Goal: Find specific page/section: Find specific page/section

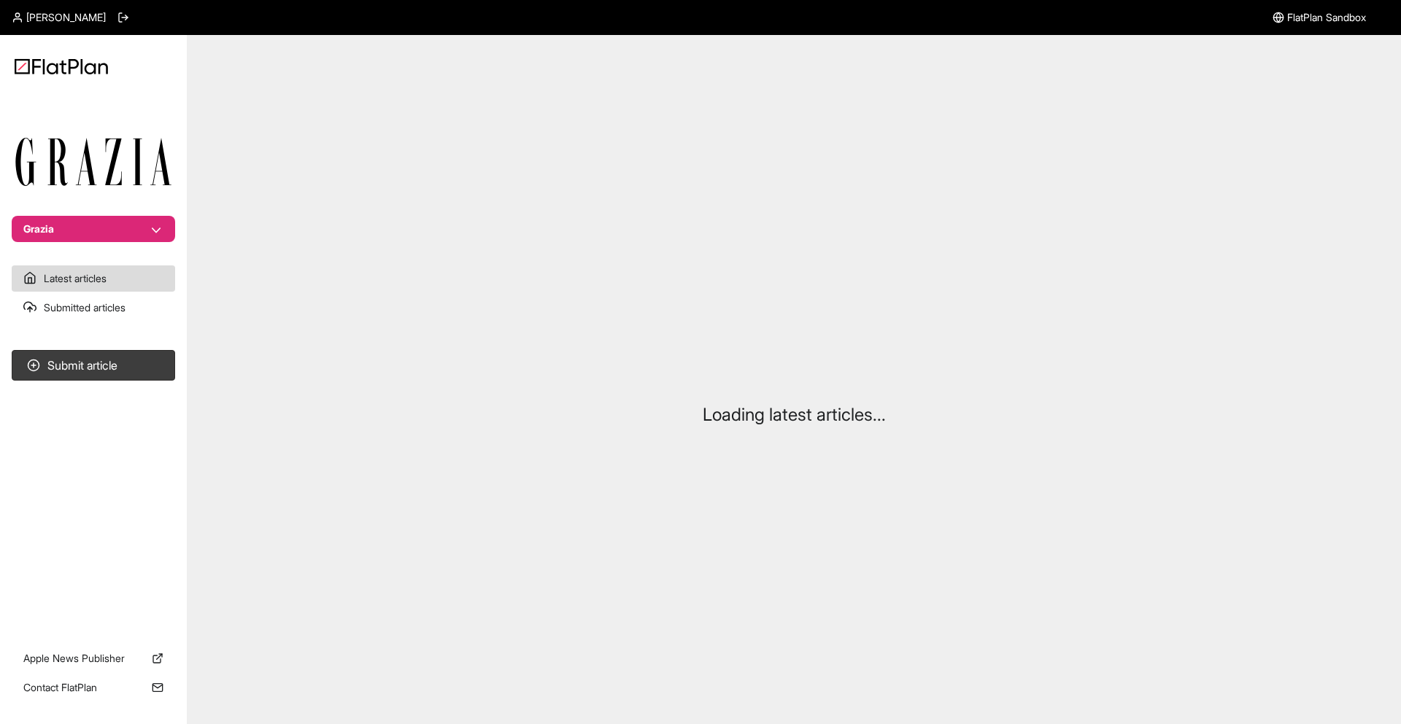
click at [119, 230] on button "Grazia" at bounding box center [93, 229] width 163 height 26
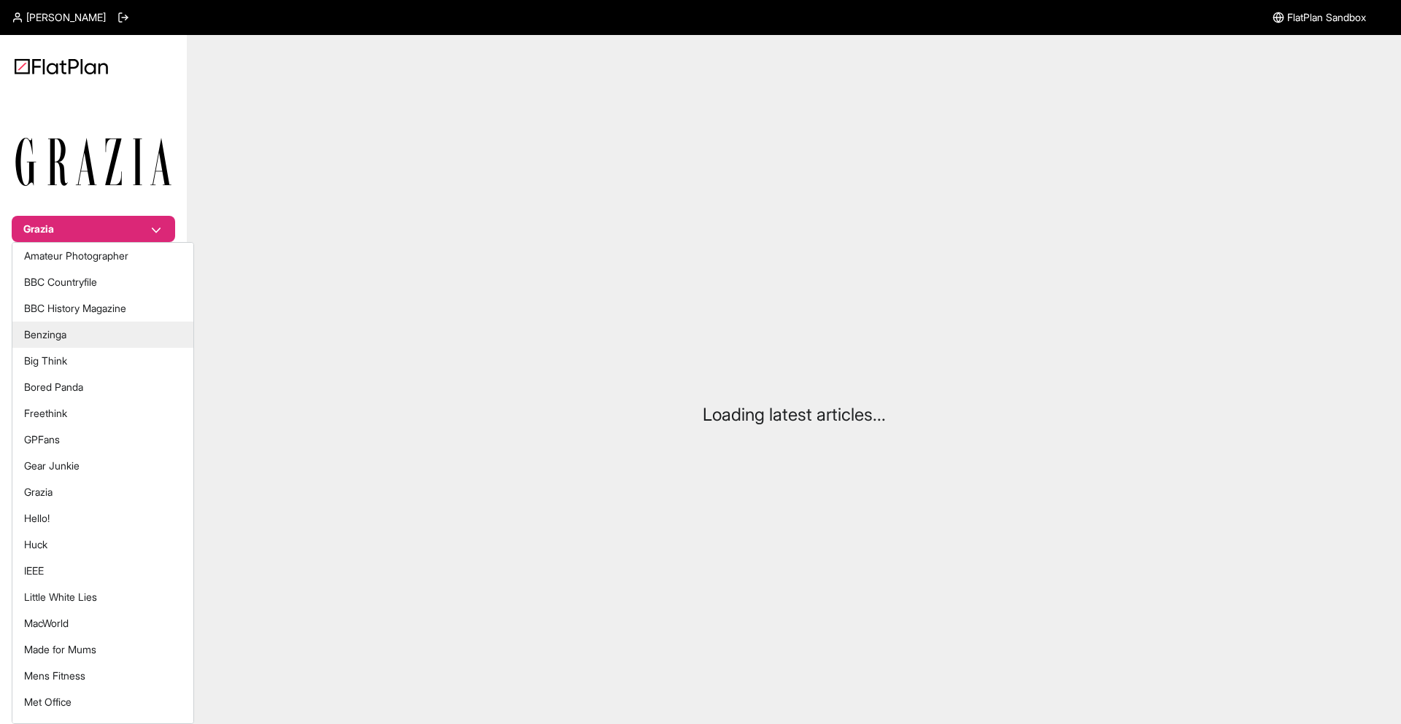
click at [108, 325] on button "Benzinga" at bounding box center [102, 335] width 181 height 26
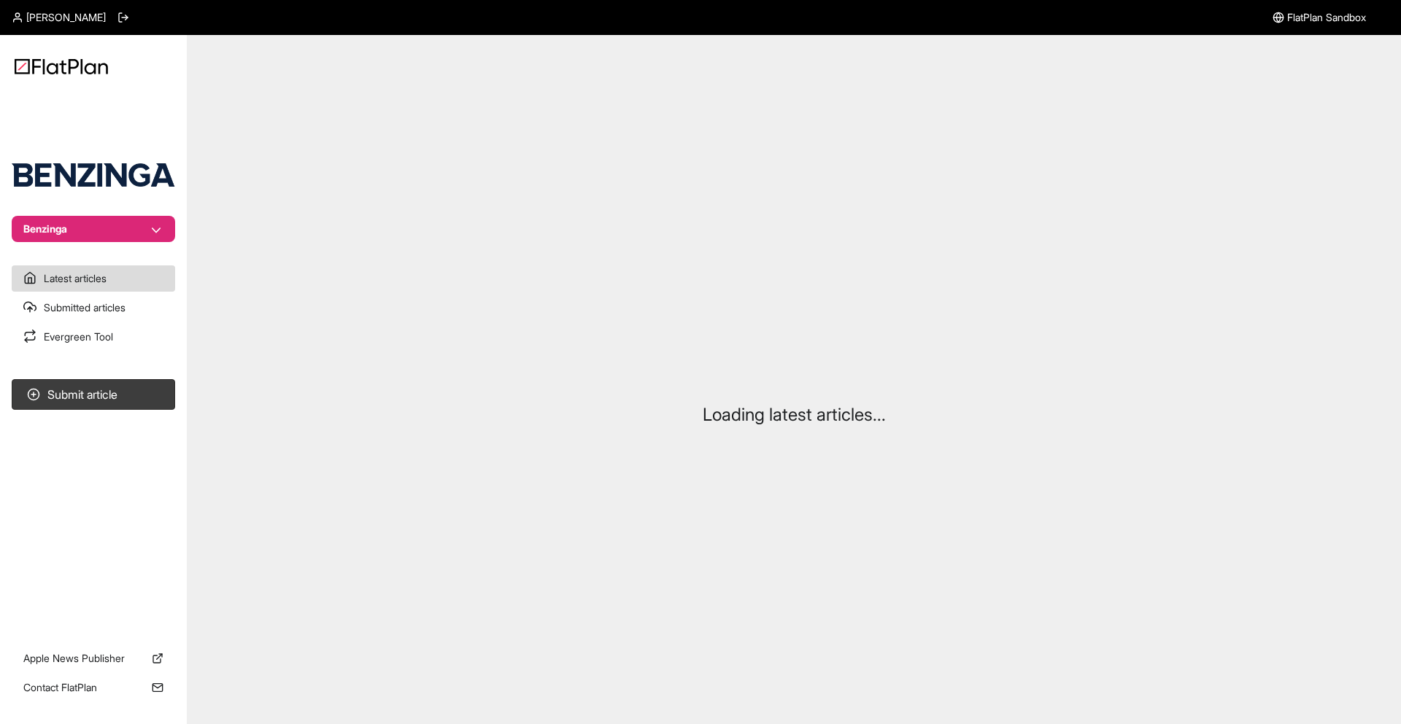
click at [58, 243] on nav "Benzinga Latest articles Submitted articles Evergreen Tool Submit article Apple…" at bounding box center [93, 362] width 187 height 724
click at [68, 240] on button "Benzinga" at bounding box center [93, 229] width 163 height 26
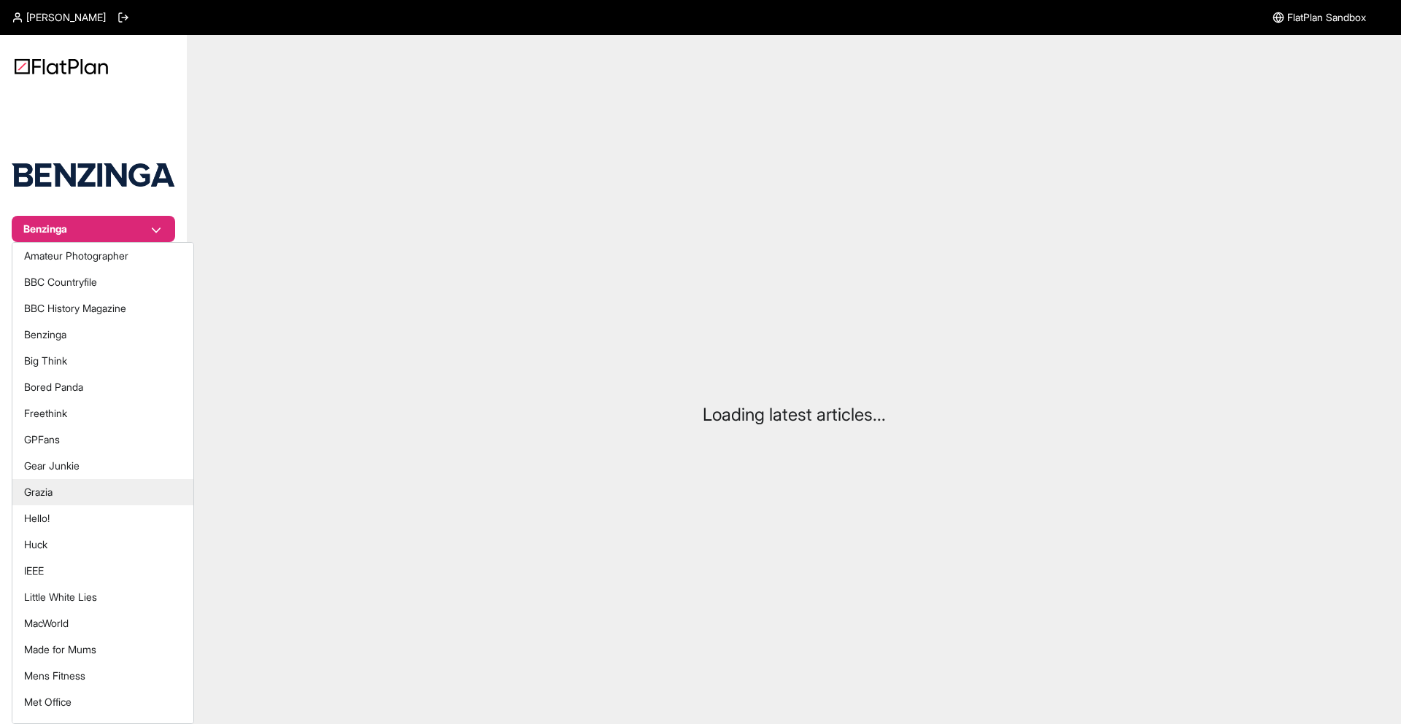
scroll to position [360, 0]
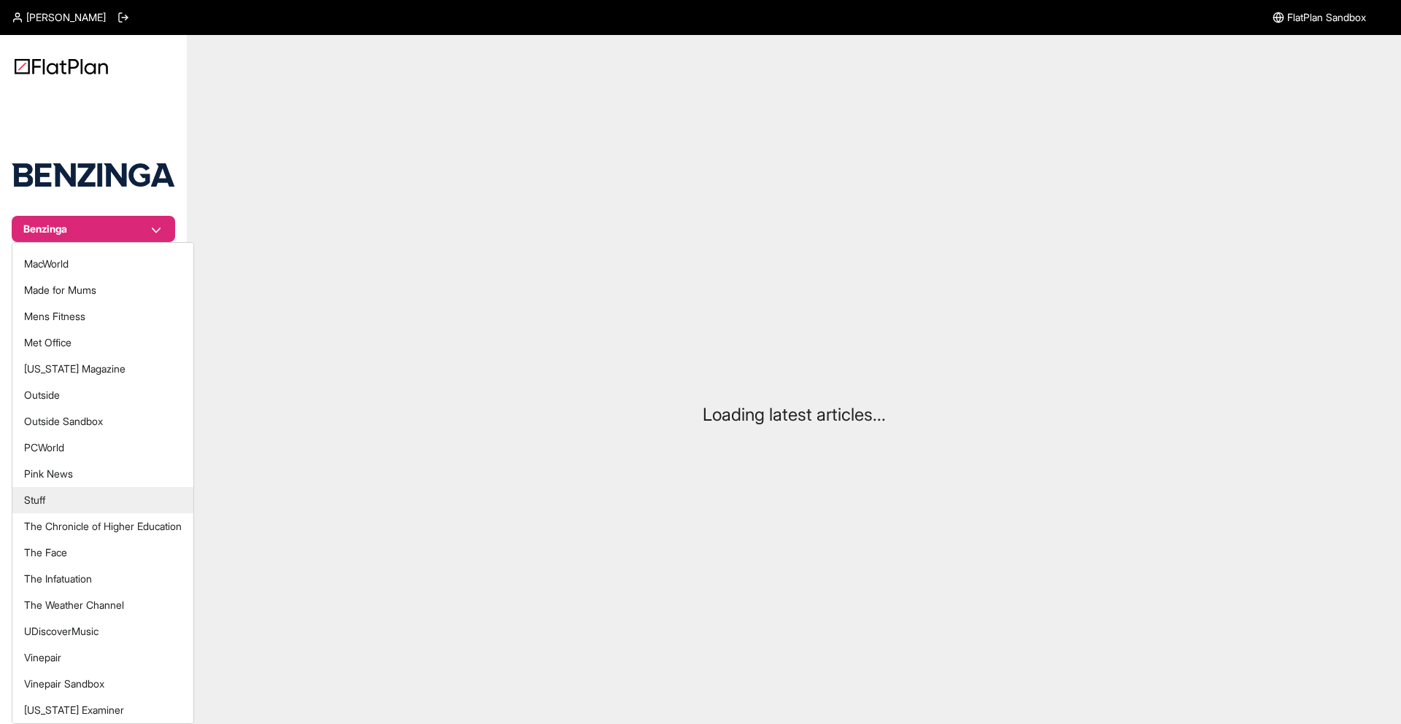
click at [62, 508] on button "Stuff" at bounding box center [102, 500] width 181 height 26
